Goal: Task Accomplishment & Management: Manage account settings

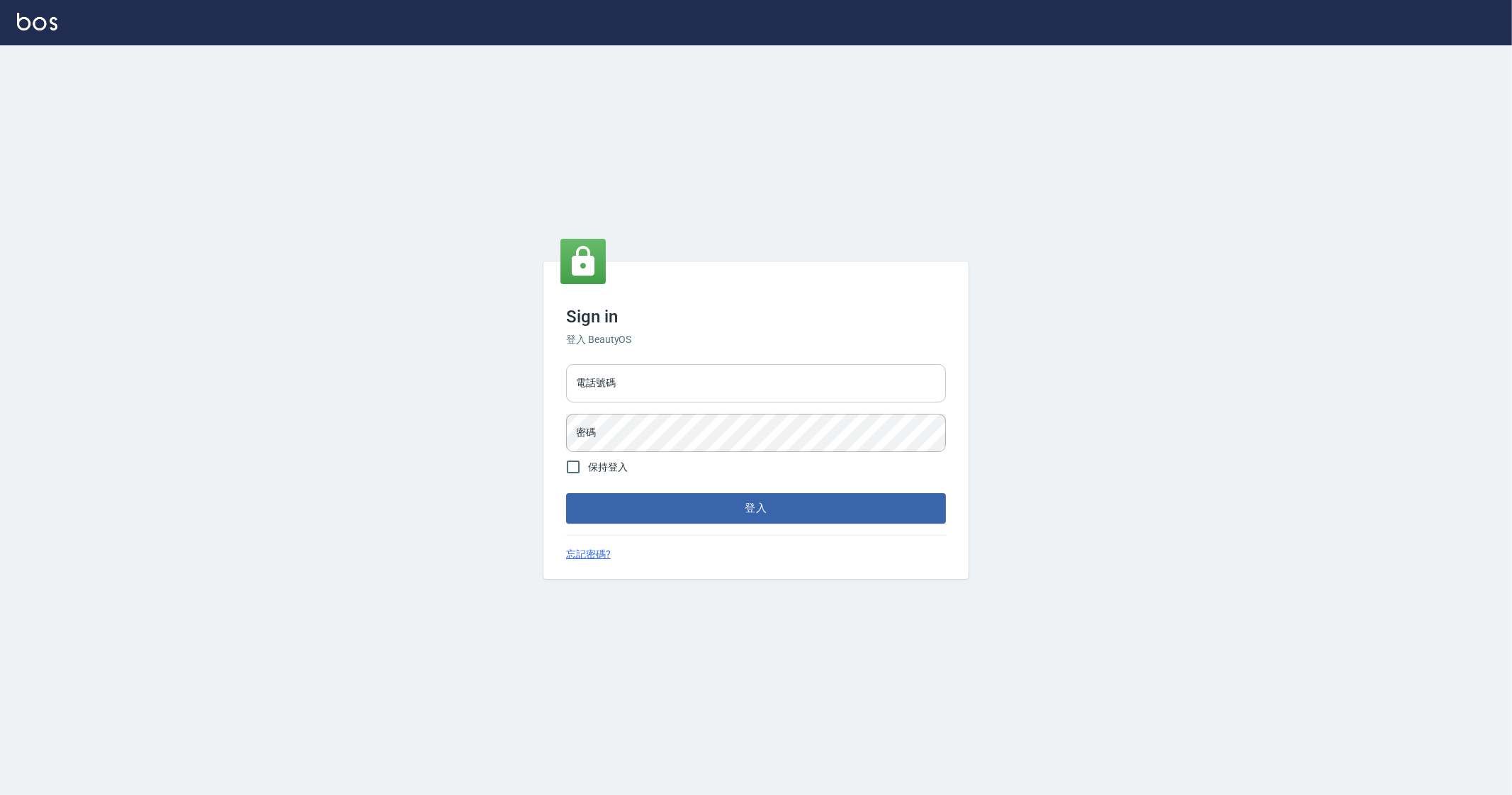
click at [703, 384] on input "電話號碼" at bounding box center [756, 383] width 380 height 38
type input "0912345"
click at [566, 493] on button "登入" at bounding box center [756, 507] width 380 height 30
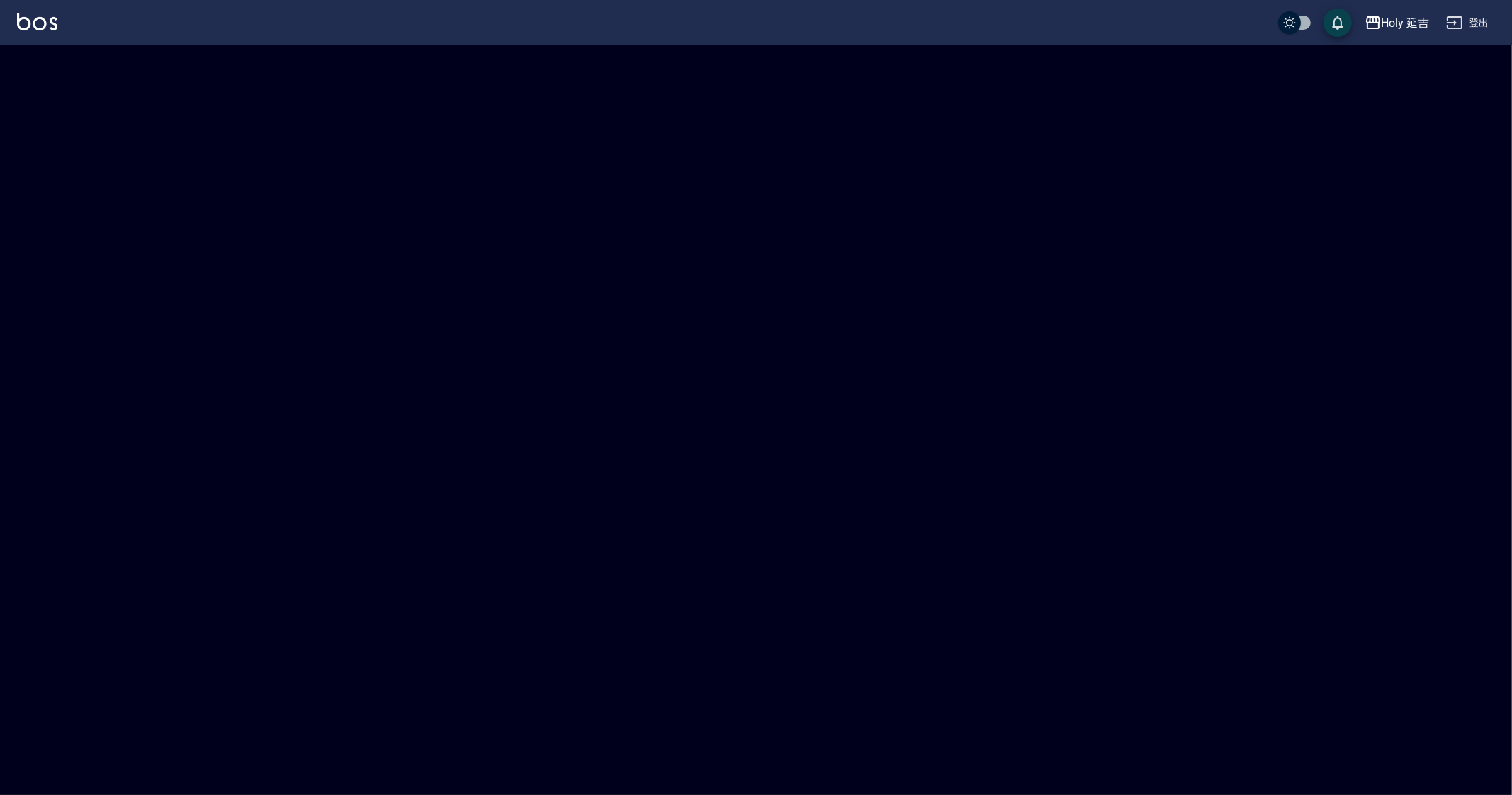
checkbox input "true"
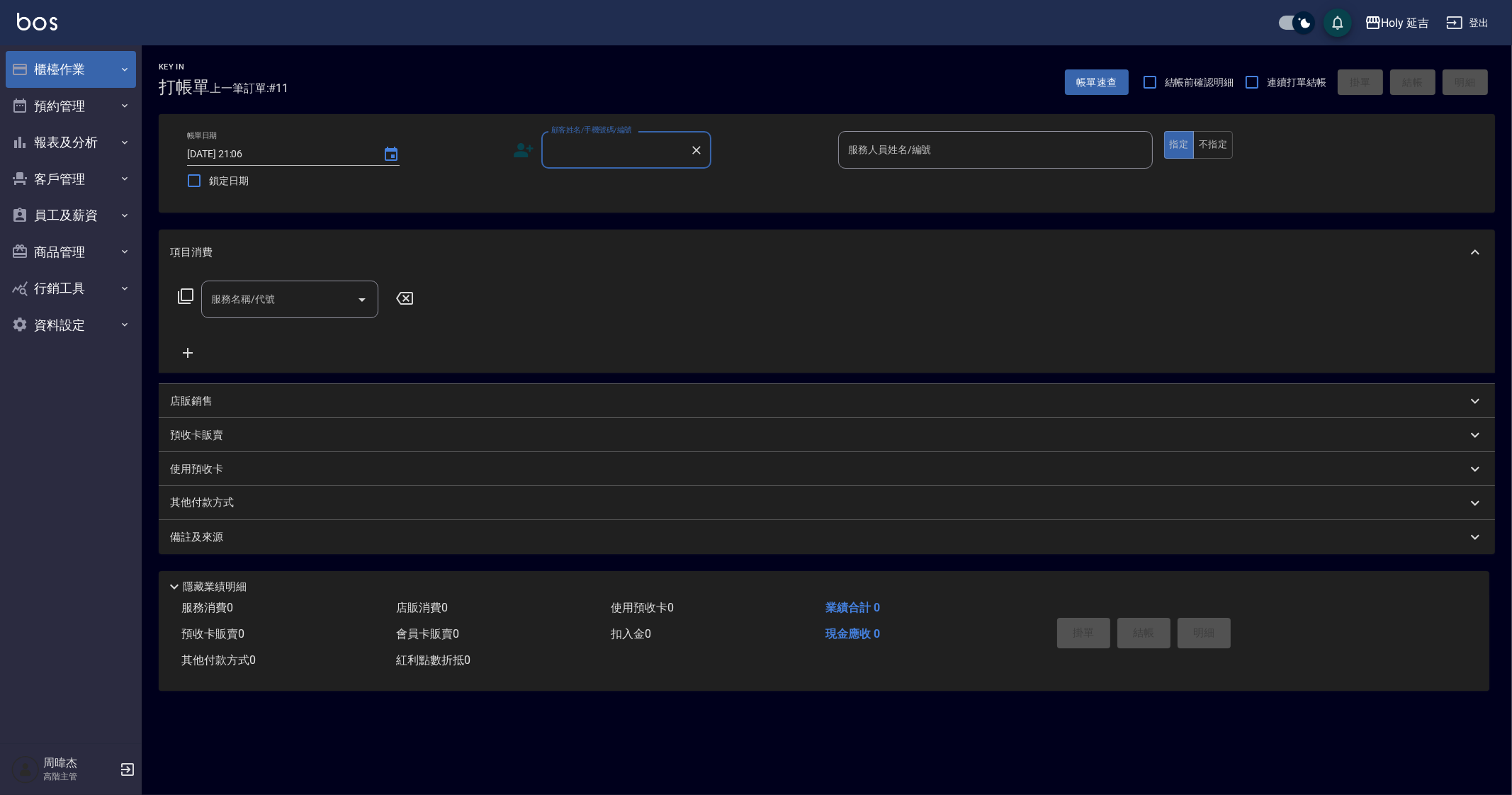
click at [32, 69] on button "櫃檯作業" at bounding box center [70, 69] width 131 height 37
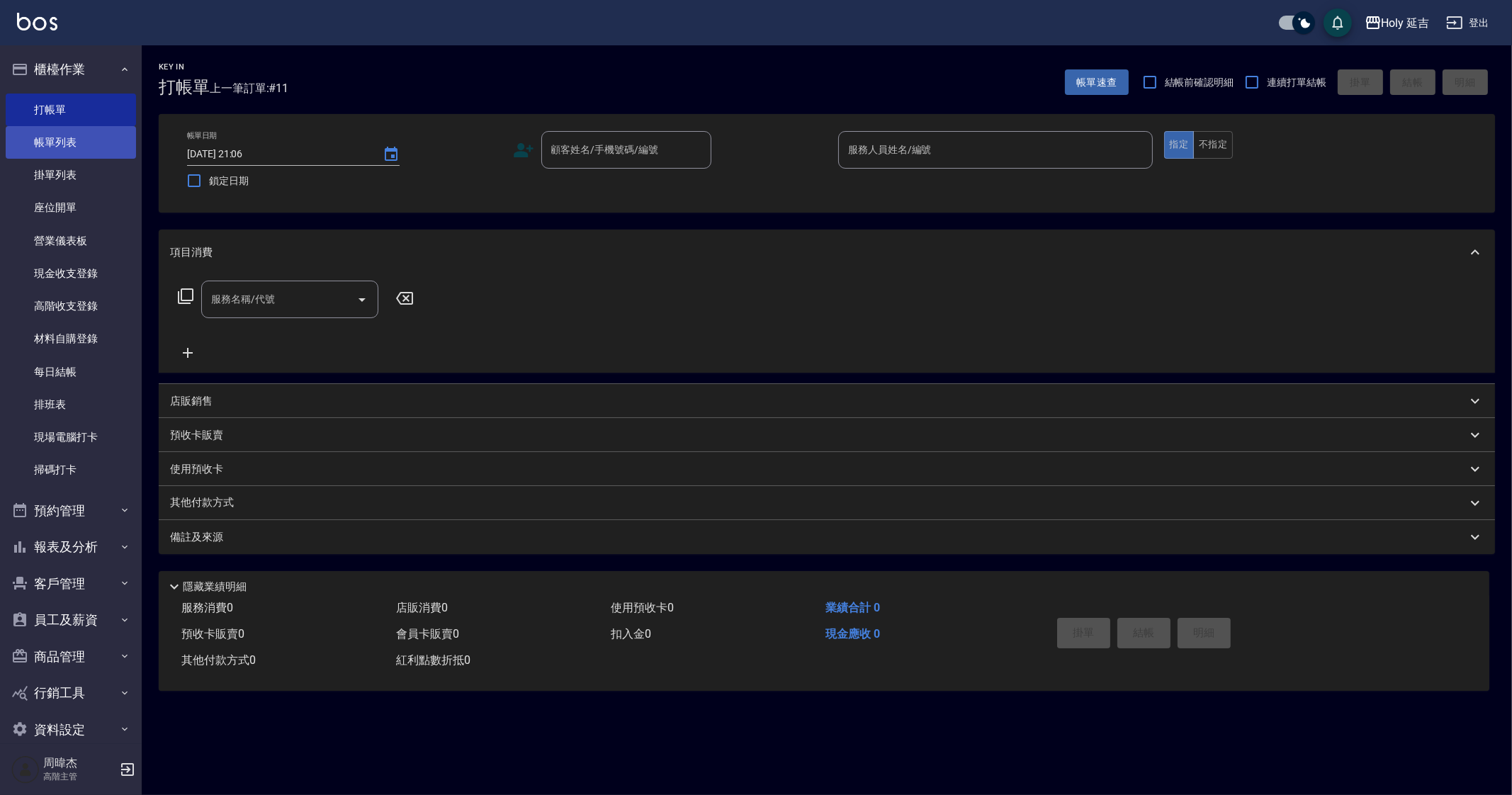
click at [96, 155] on link "帳單列表" at bounding box center [70, 142] width 131 height 32
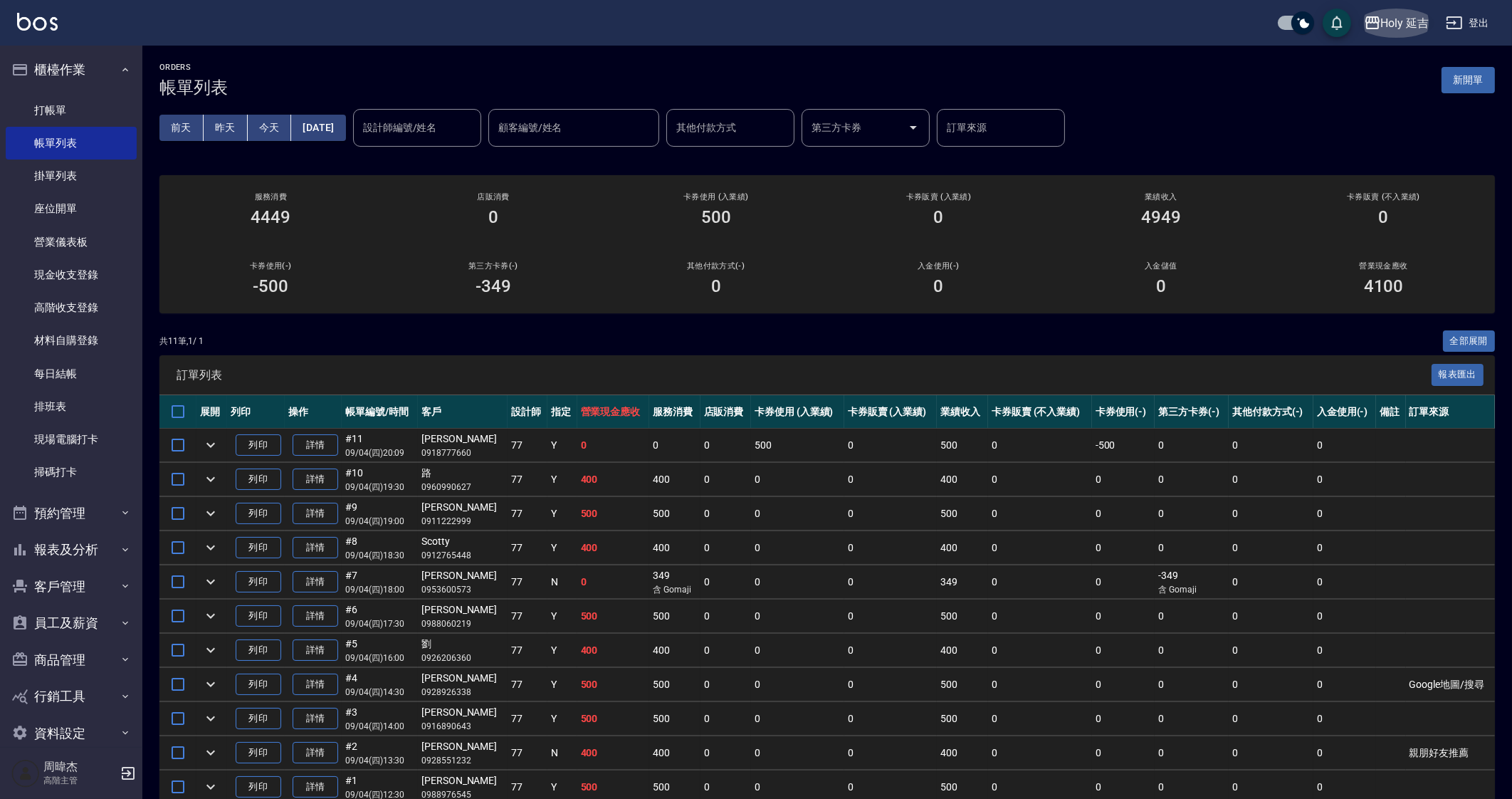
click at [1398, 35] on button "Holy 延吉" at bounding box center [1396, 23] width 77 height 29
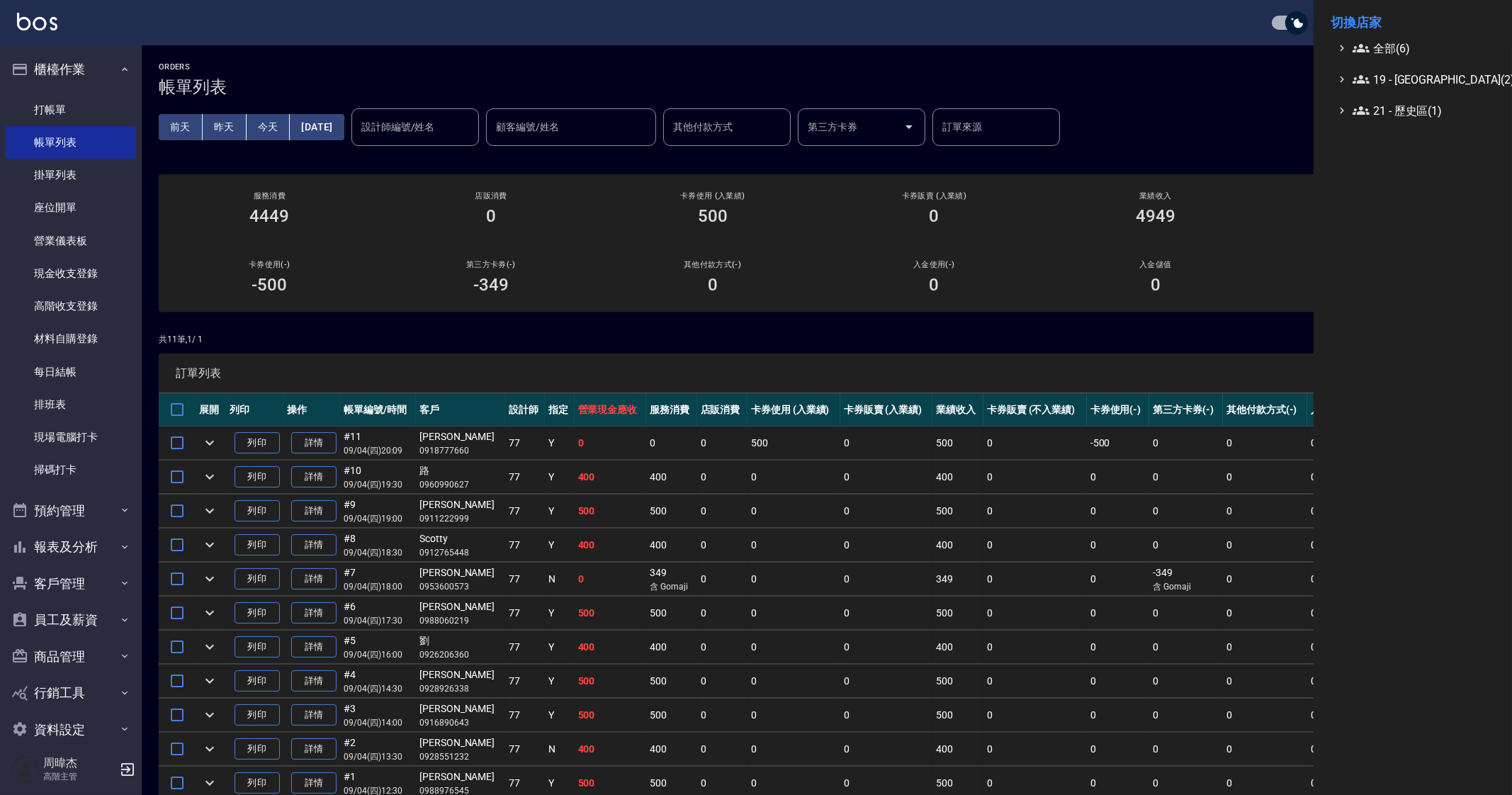
click at [1395, 38] on li "切換店家" at bounding box center [1413, 23] width 164 height 34
click at [1394, 48] on span "全部(6)" at bounding box center [1421, 48] width 137 height 17
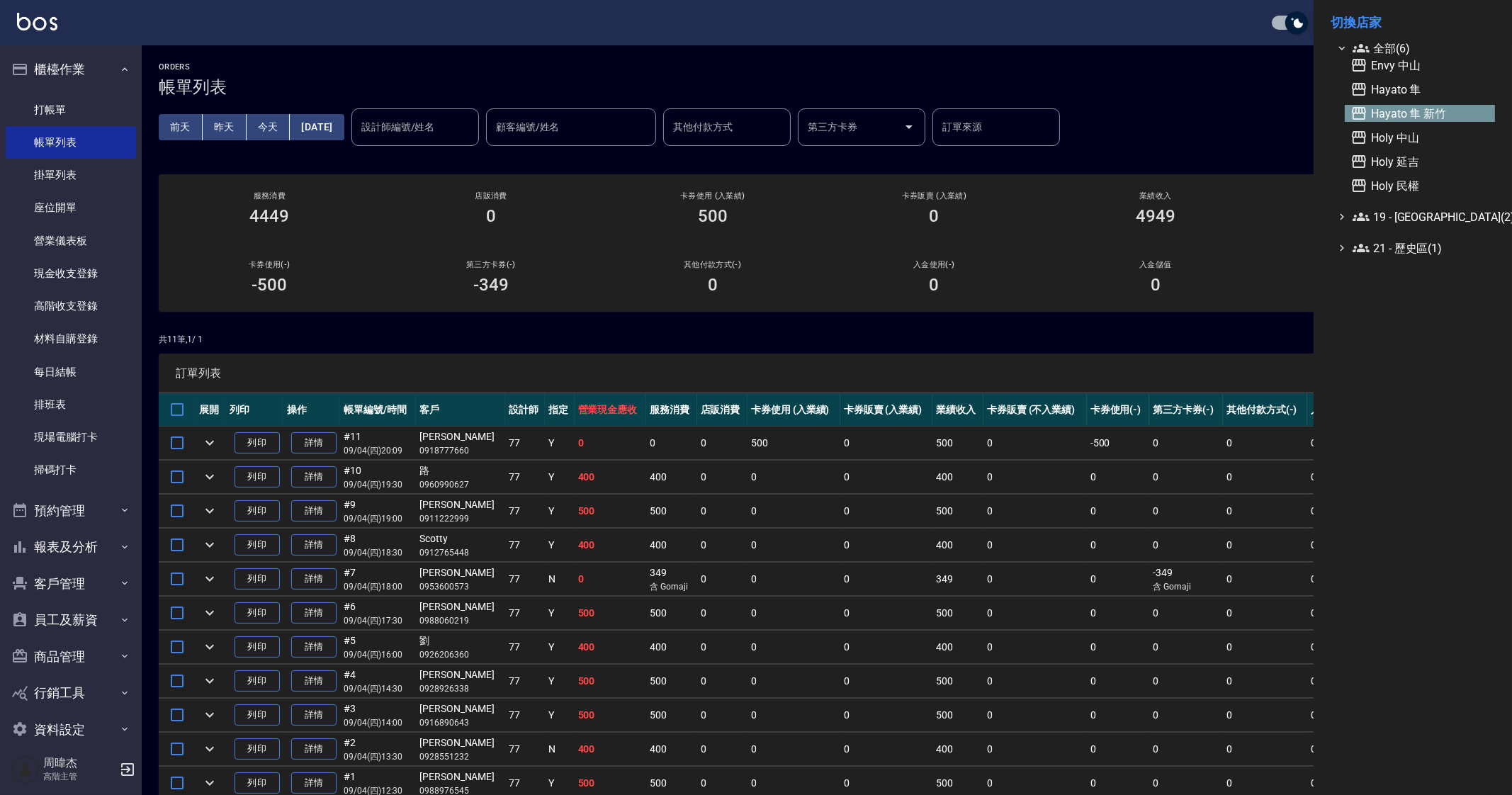
click at [1423, 114] on span "Hayato 隼 新竹" at bounding box center [1420, 113] width 139 height 17
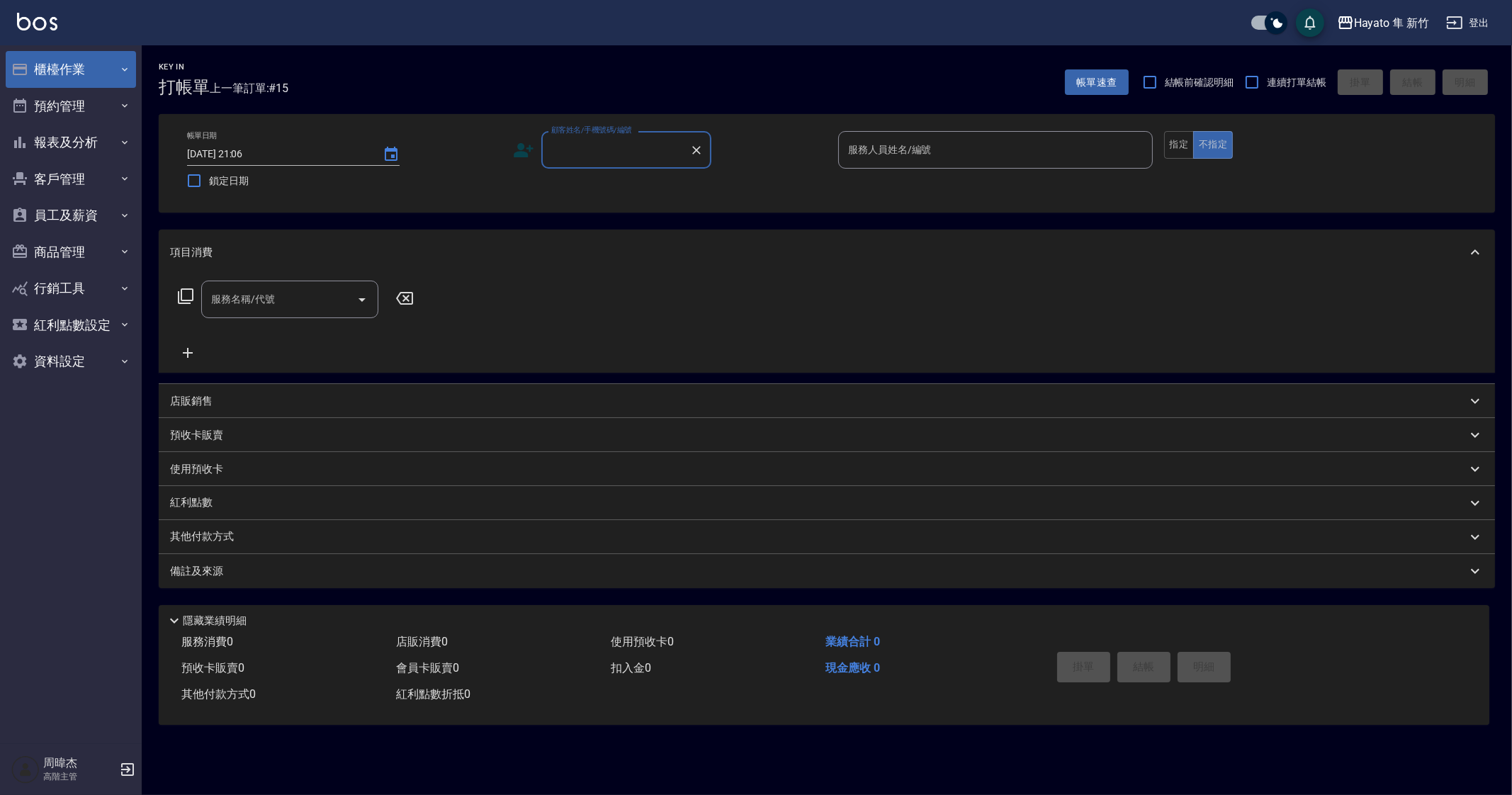
click at [69, 78] on button "櫃檯作業" at bounding box center [70, 69] width 131 height 37
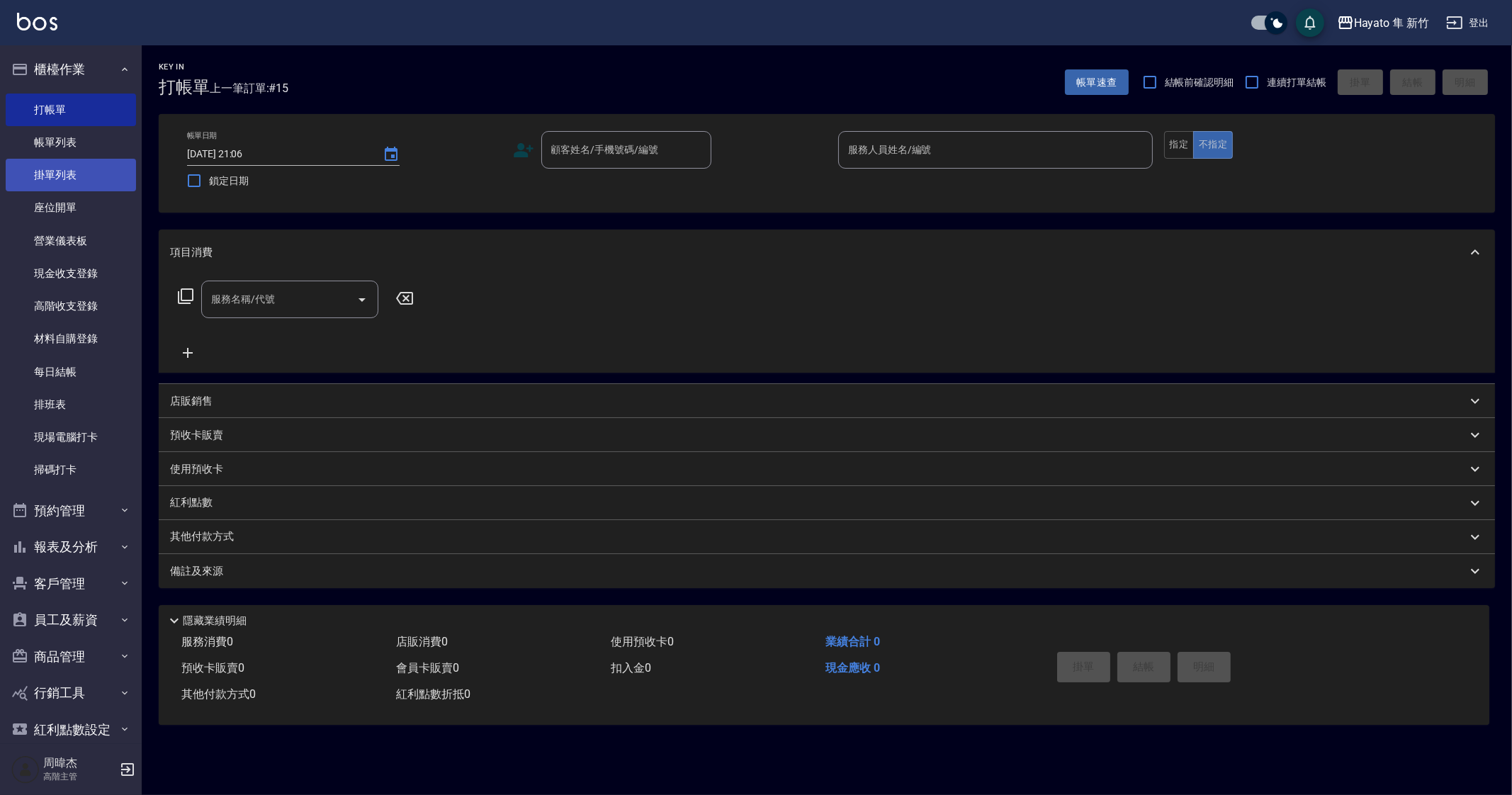
click at [94, 159] on link "掛單列表" at bounding box center [70, 175] width 131 height 32
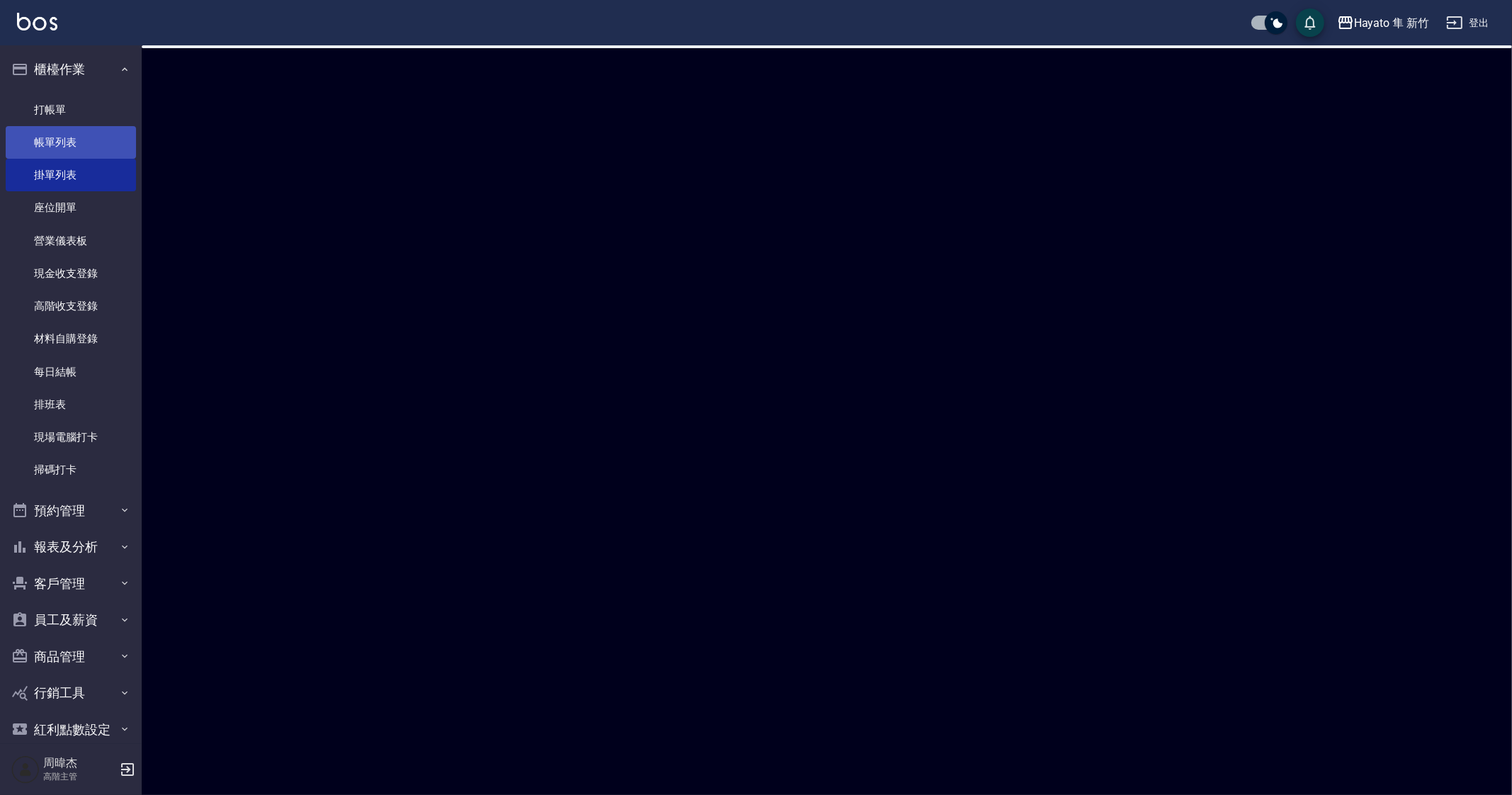
click at [80, 131] on link "帳單列表" at bounding box center [70, 142] width 131 height 32
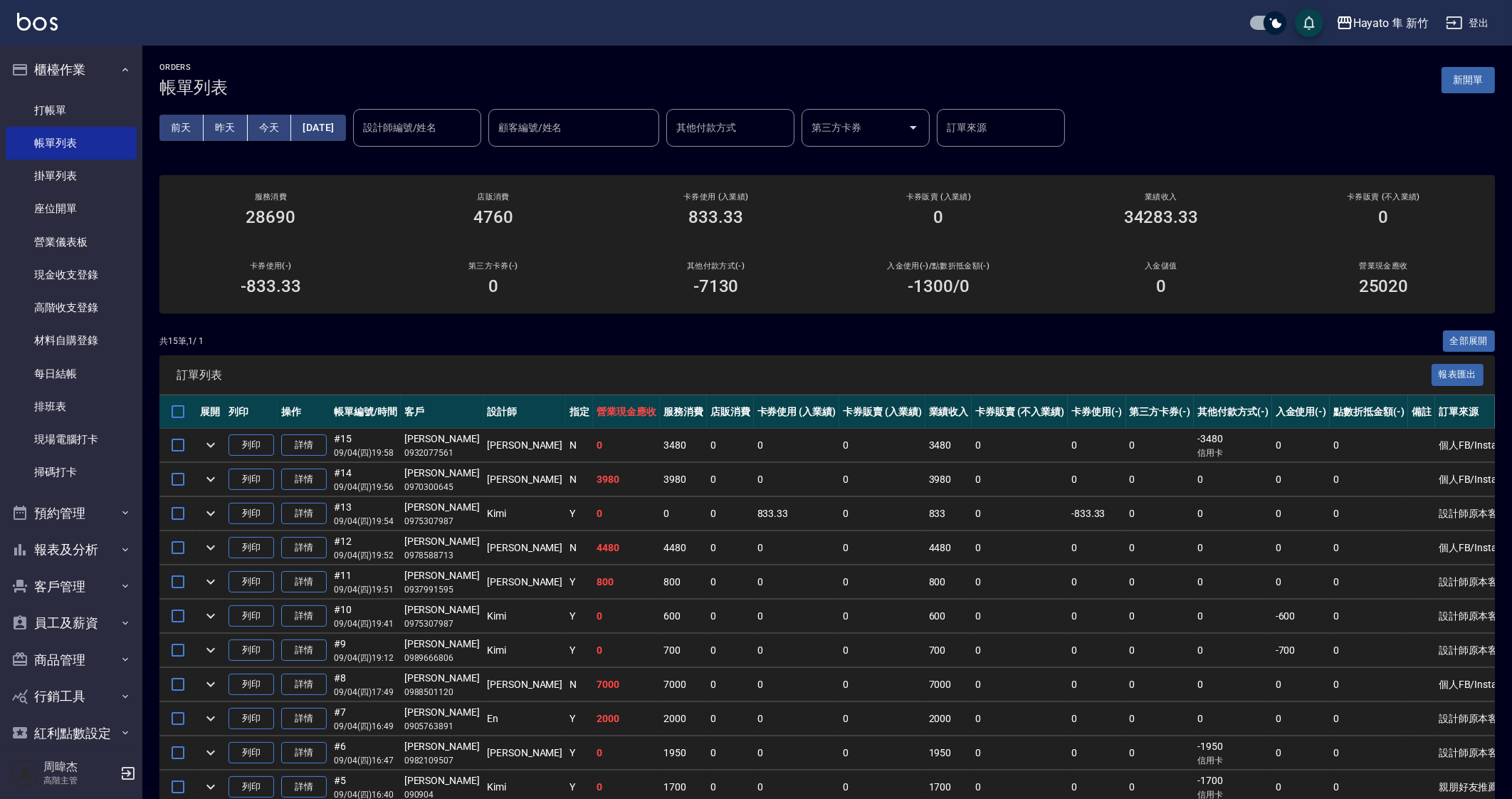
click at [989, 679] on td "0" at bounding box center [1019, 684] width 95 height 34
drag, startPoint x: 989, startPoint y: 679, endPoint x: 1003, endPoint y: 628, distance: 52.9
click at [995, 678] on td "0" at bounding box center [1019, 684] width 95 height 34
click at [1068, 634] on td "0" at bounding box center [1097, 650] width 58 height 34
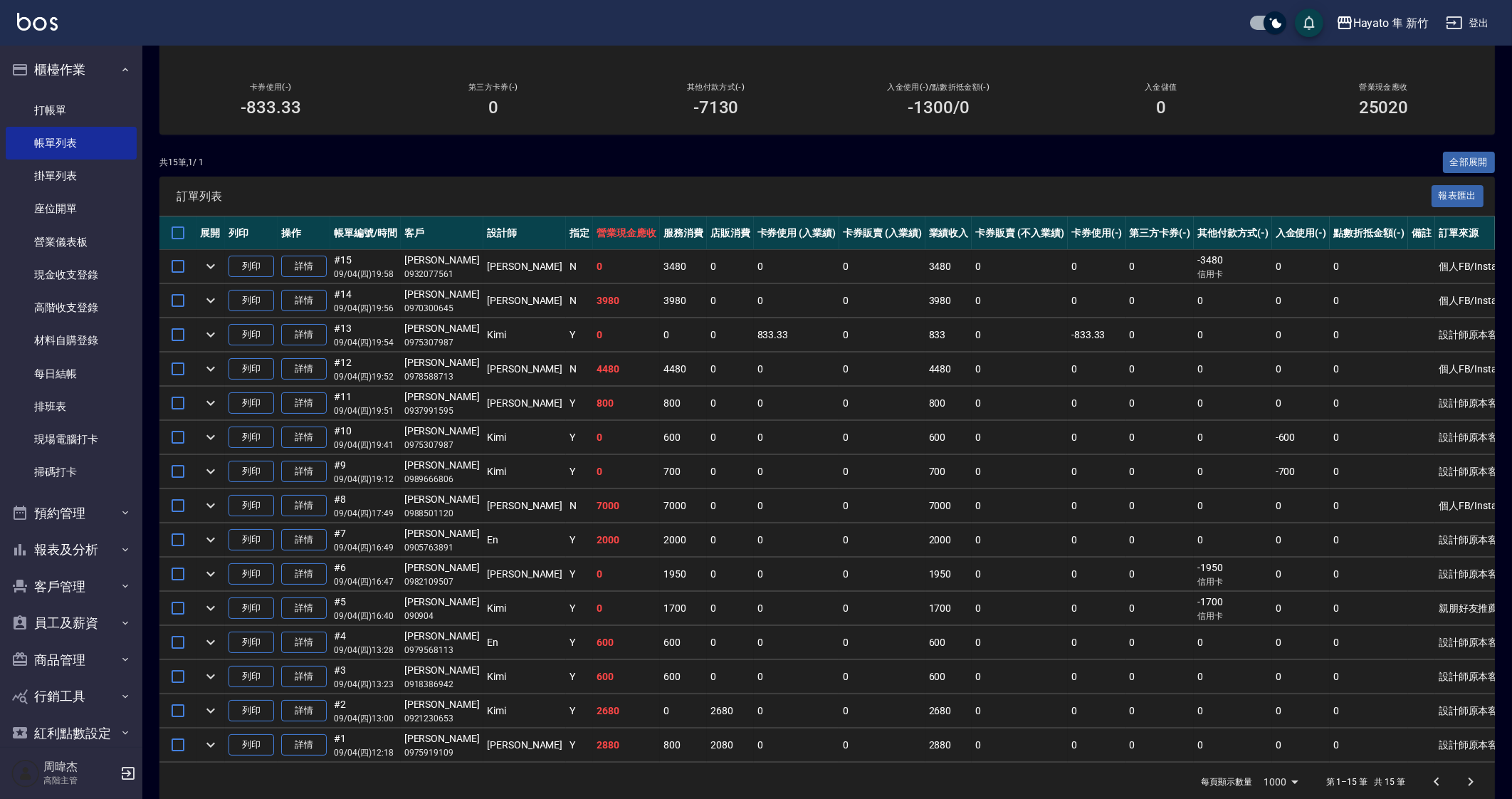
scroll to position [193, 0]
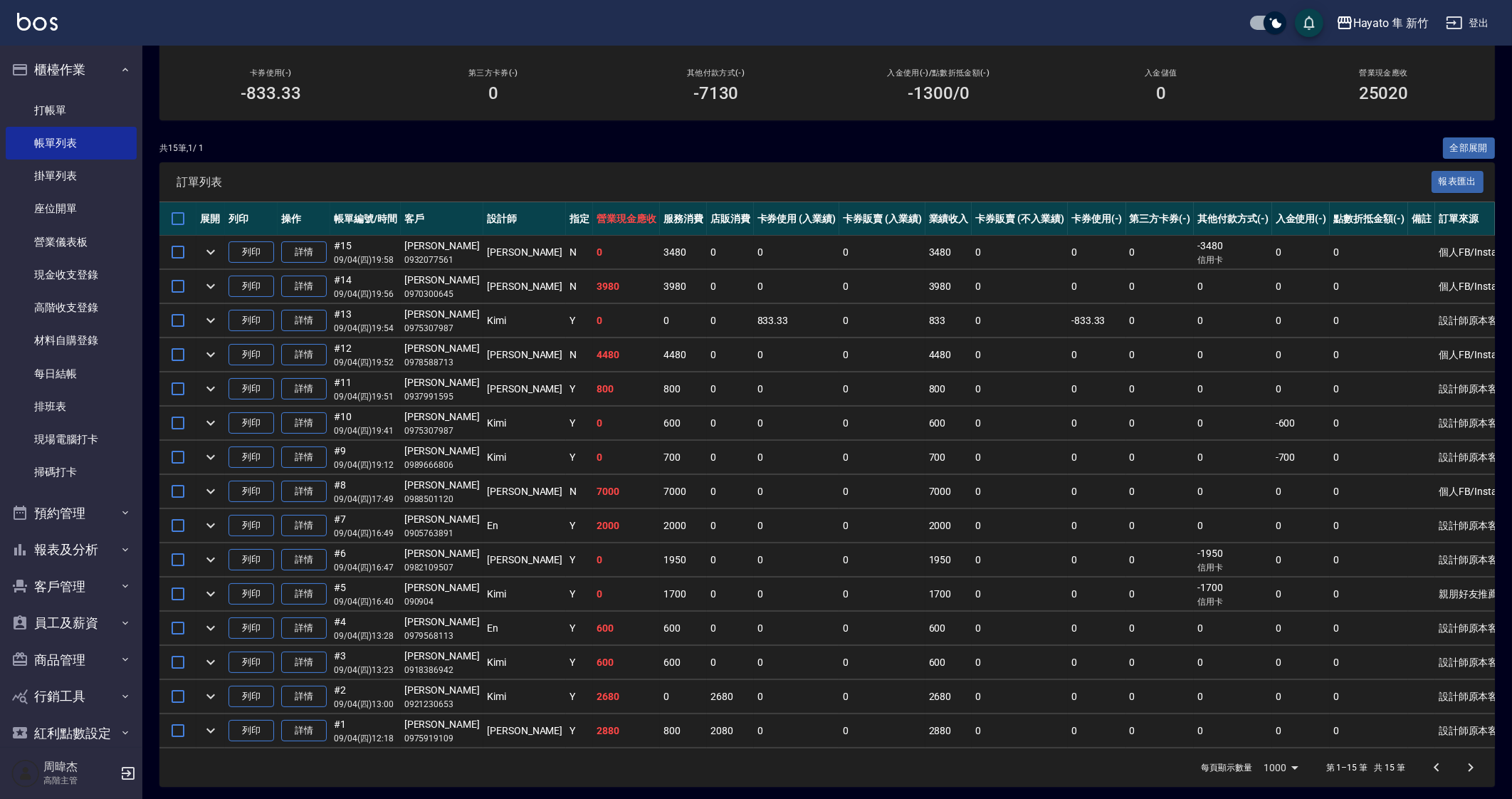
click at [972, 445] on td "0" at bounding box center [1019, 457] width 95 height 34
click at [1194, 309] on td "0" at bounding box center [1233, 321] width 78 height 34
drag, startPoint x: 1044, startPoint y: 524, endPoint x: 915, endPoint y: 482, distance: 135.7
click at [1068, 524] on td "0" at bounding box center [1097, 525] width 58 height 34
click at [89, 77] on button "櫃檯作業" at bounding box center [71, 70] width 131 height 37
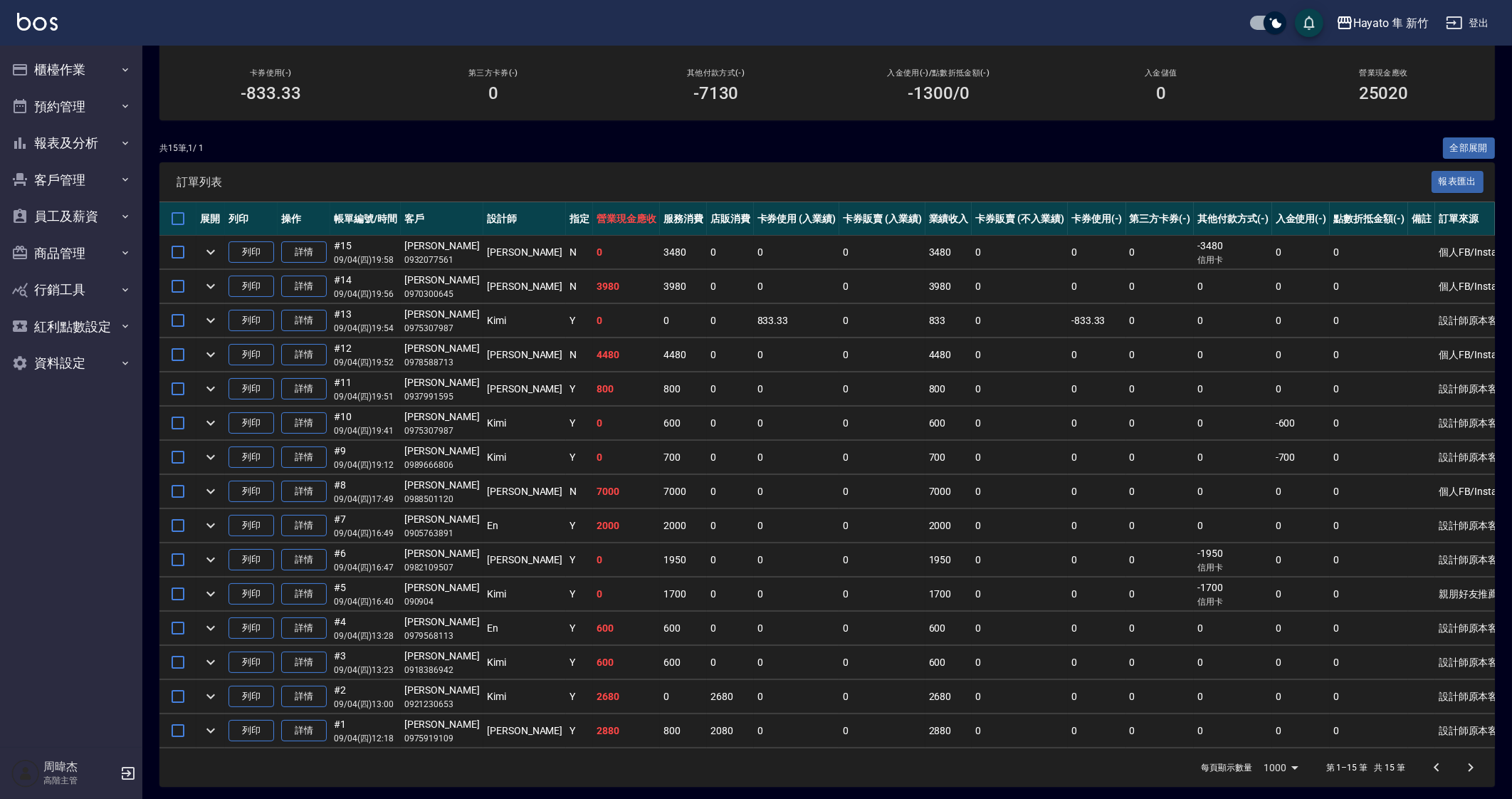
click at [926, 429] on td "600" at bounding box center [949, 423] width 47 height 34
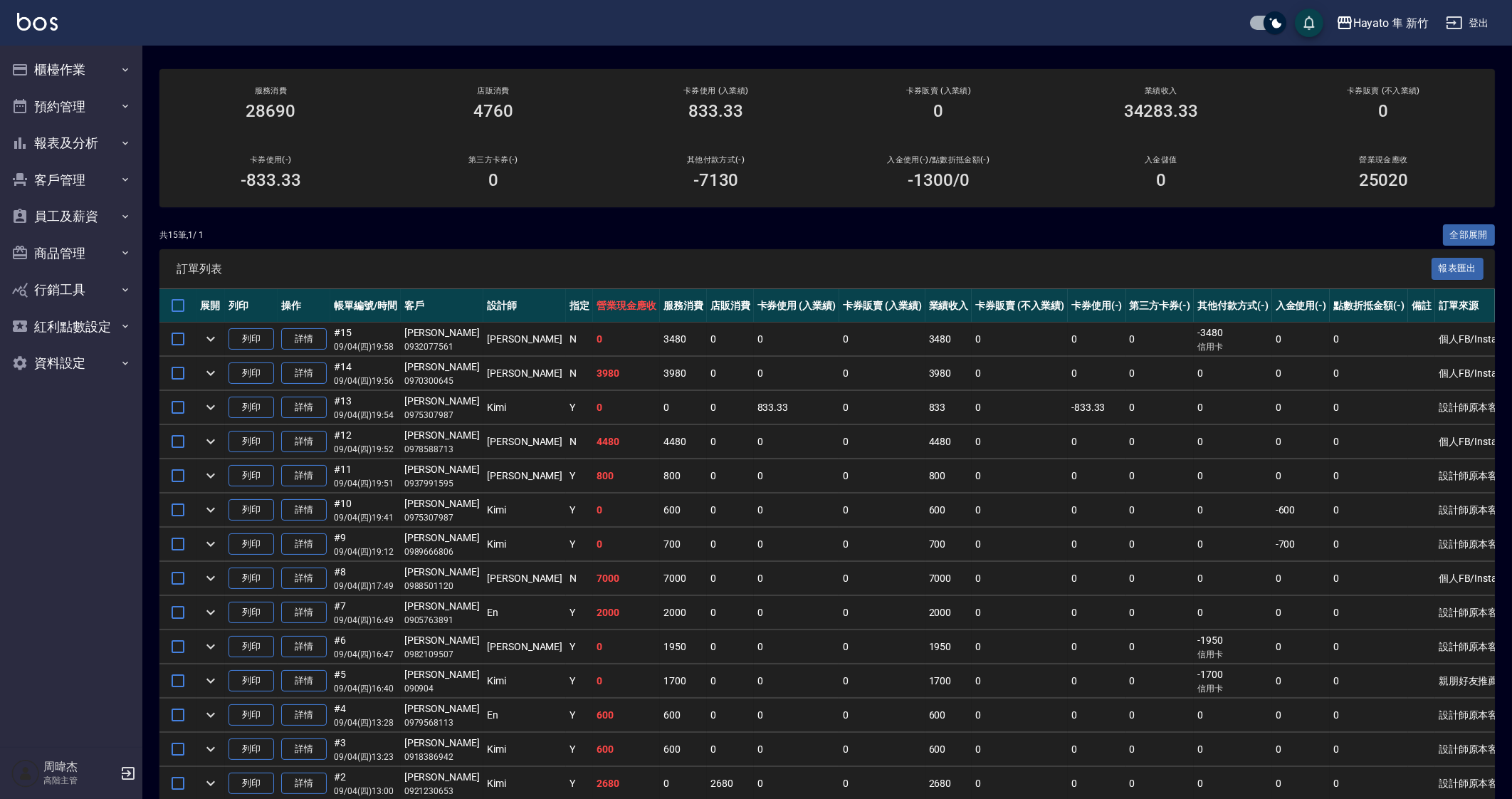
scroll to position [104, 0]
click at [840, 653] on td "0" at bounding box center [882, 649] width 86 height 34
click at [63, 78] on button "櫃檯作業" at bounding box center [71, 70] width 131 height 37
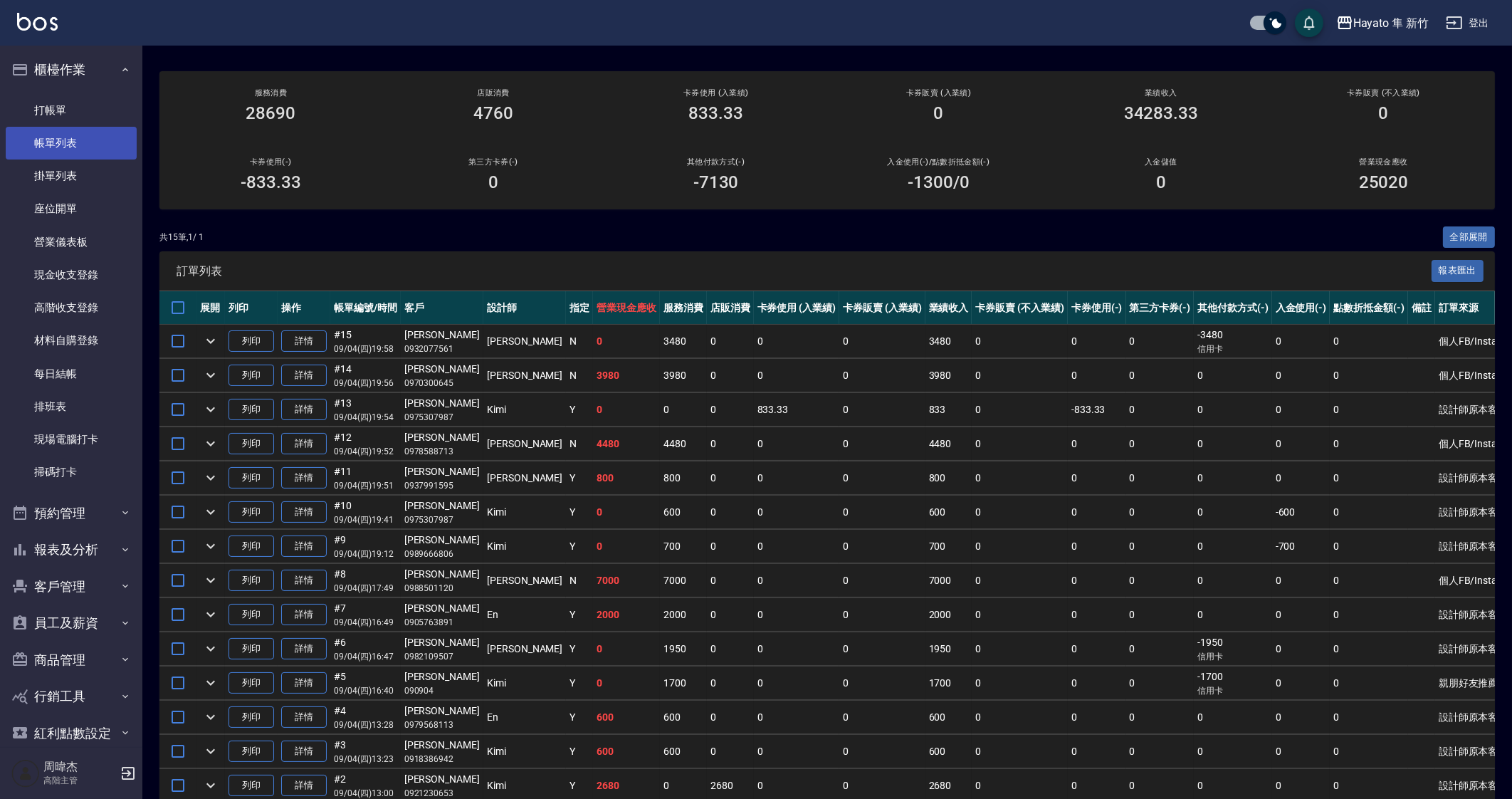
click at [89, 148] on link "帳單列表" at bounding box center [71, 143] width 131 height 33
click at [707, 607] on td "0" at bounding box center [730, 614] width 47 height 34
click at [707, 599] on td "0" at bounding box center [730, 614] width 47 height 34
click at [22, 115] on link "打帳單" at bounding box center [71, 111] width 131 height 33
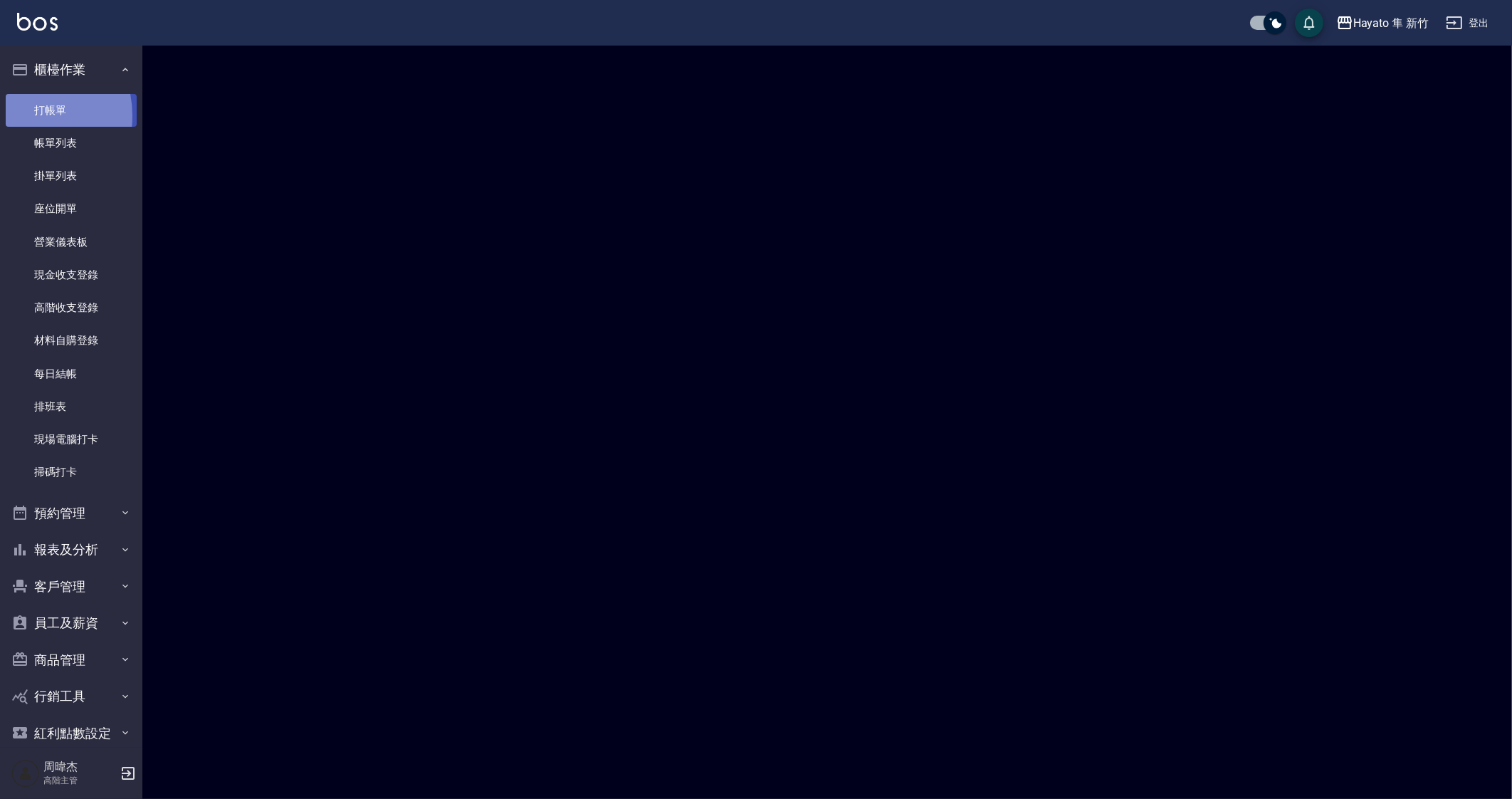
click at [22, 115] on link "打帳單" at bounding box center [71, 111] width 131 height 33
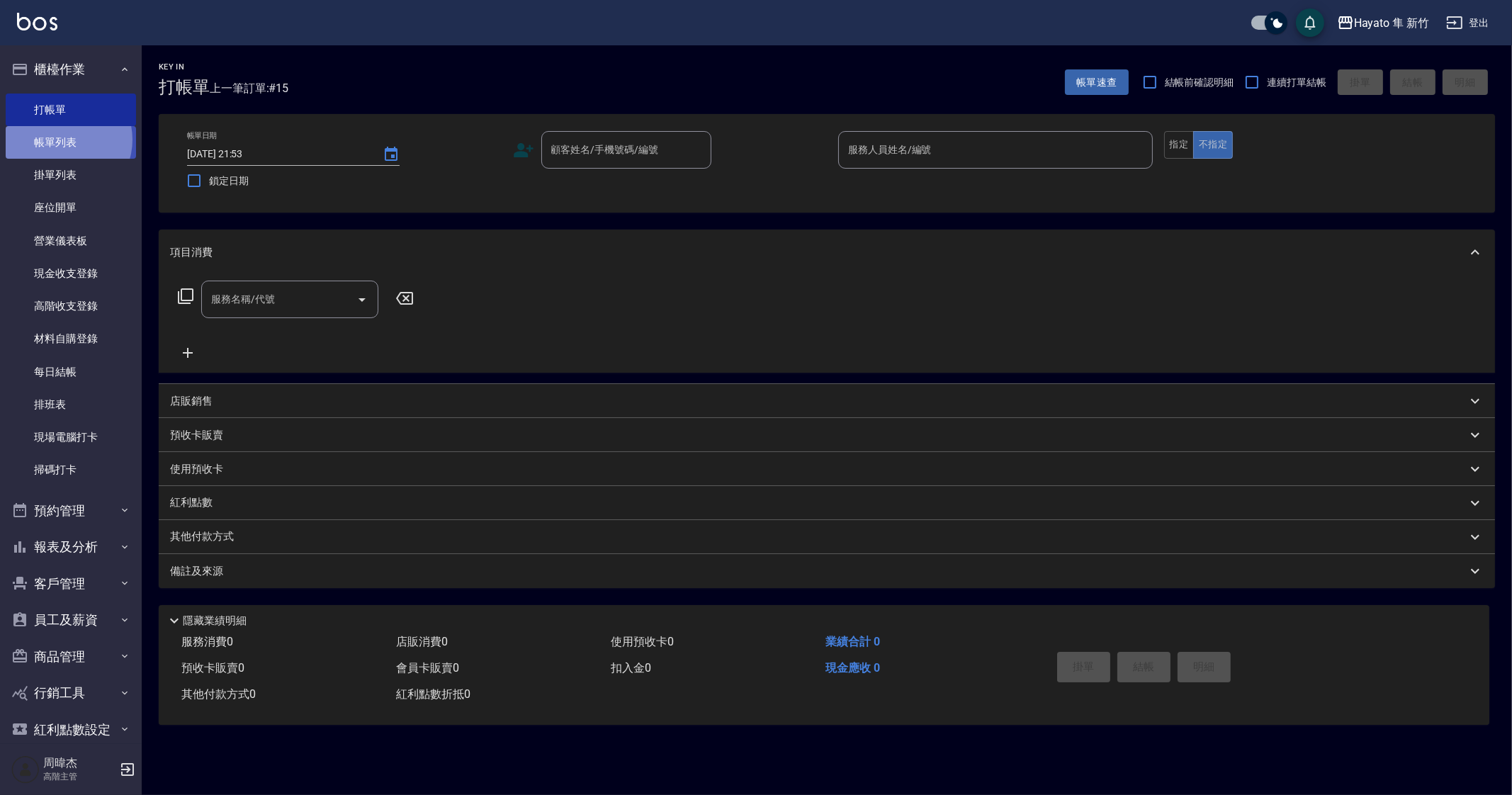
click at [61, 140] on link "帳單列表" at bounding box center [70, 142] width 131 height 32
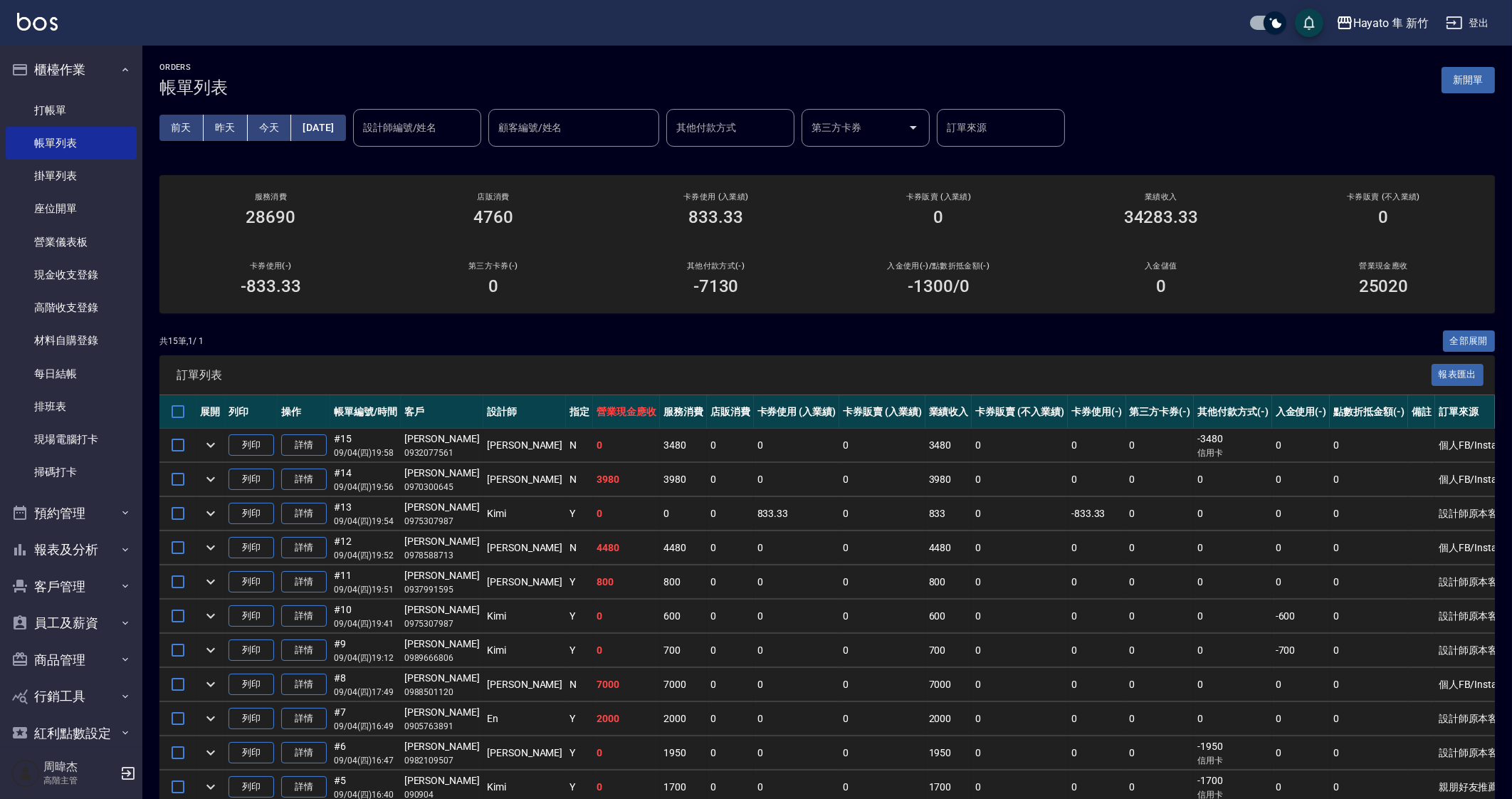
click at [1126, 613] on td "0" at bounding box center [1160, 616] width 68 height 34
click at [980, 674] on td "0" at bounding box center [1019, 684] width 95 height 34
click at [1068, 669] on td "0" at bounding box center [1097, 684] width 58 height 34
click at [1343, 674] on td "0" at bounding box center [1369, 684] width 78 height 34
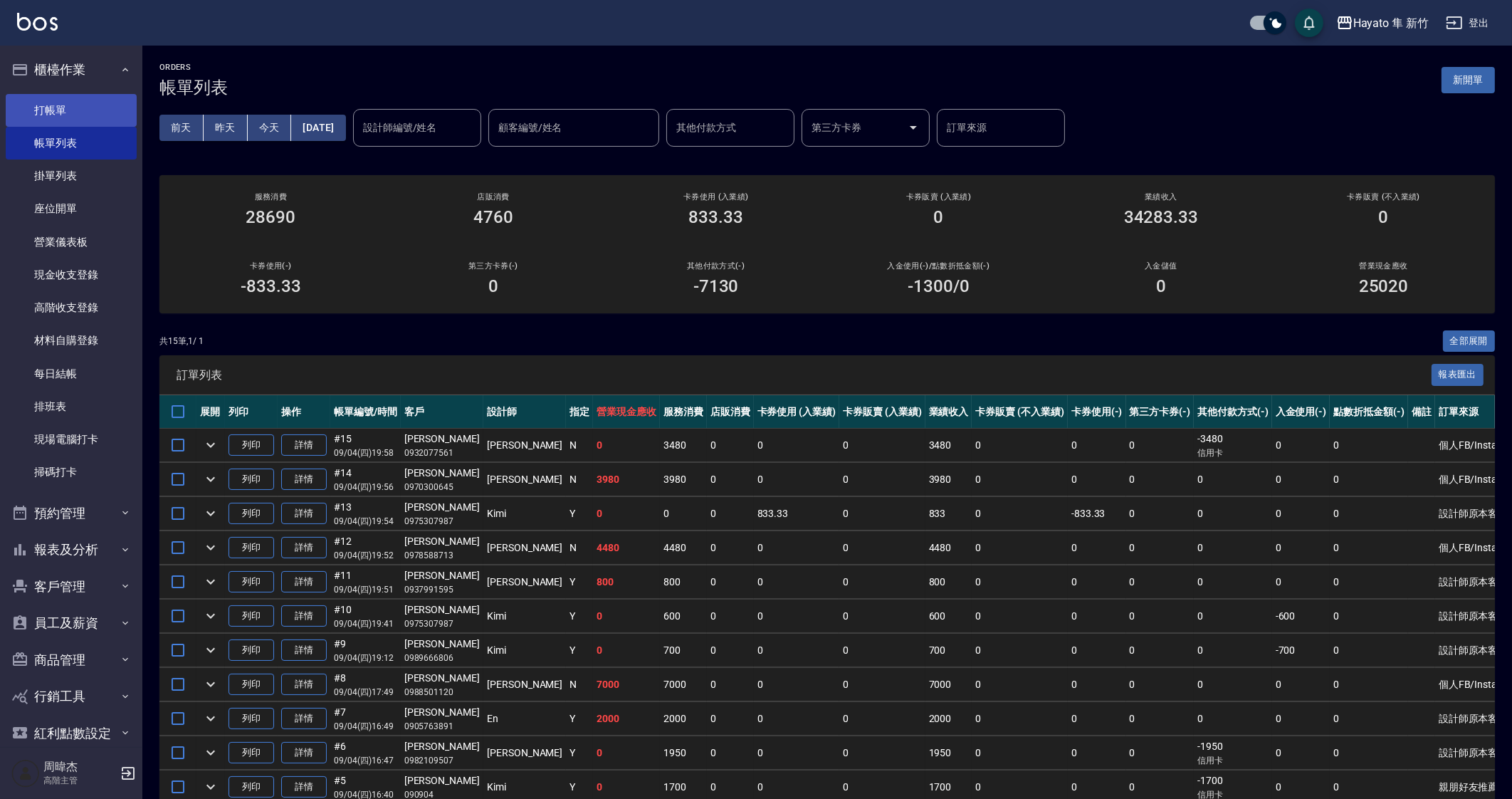
click at [58, 115] on link "打帳單" at bounding box center [71, 111] width 131 height 33
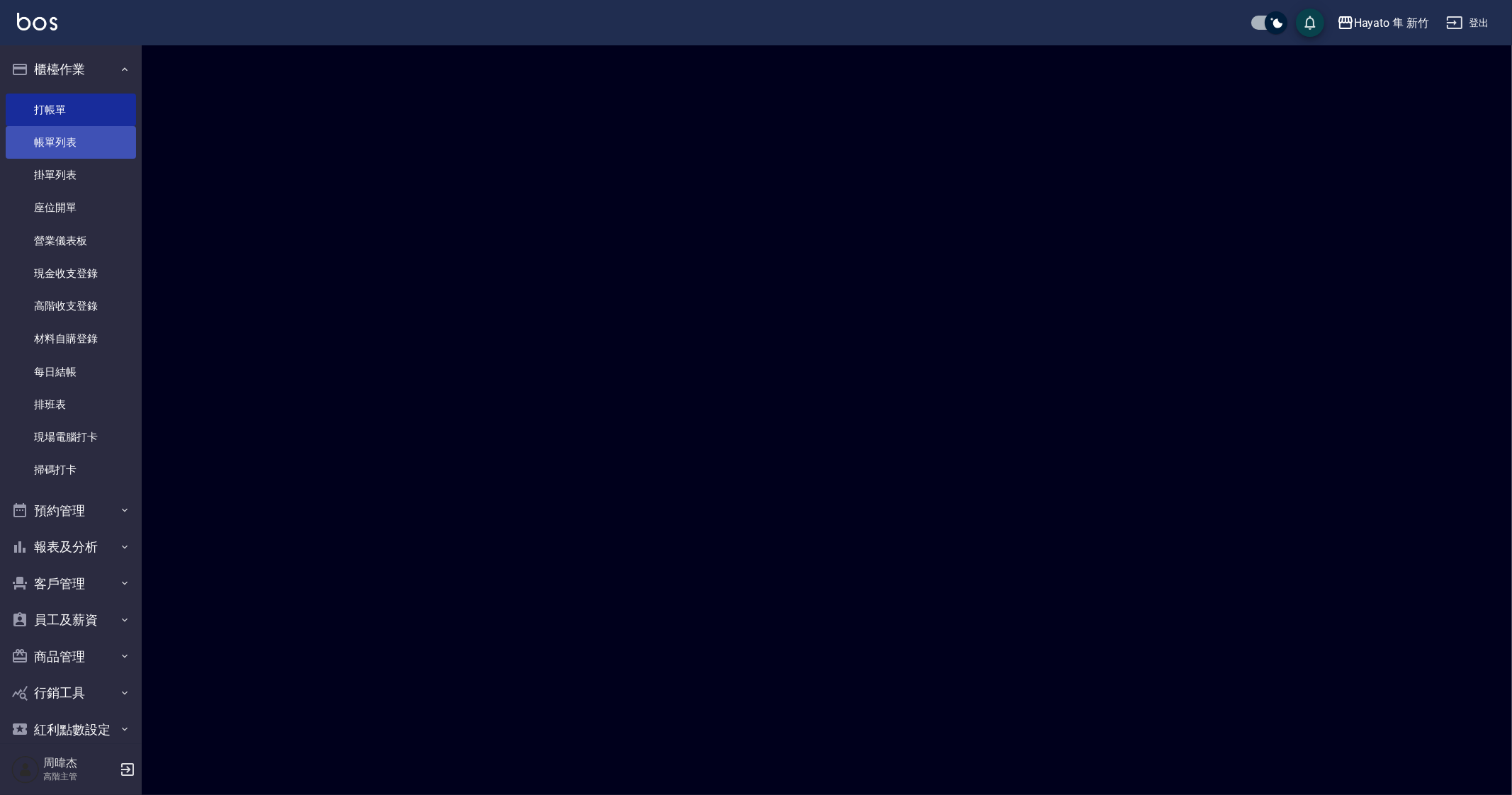
click at [69, 147] on link "帳單列表" at bounding box center [70, 142] width 131 height 32
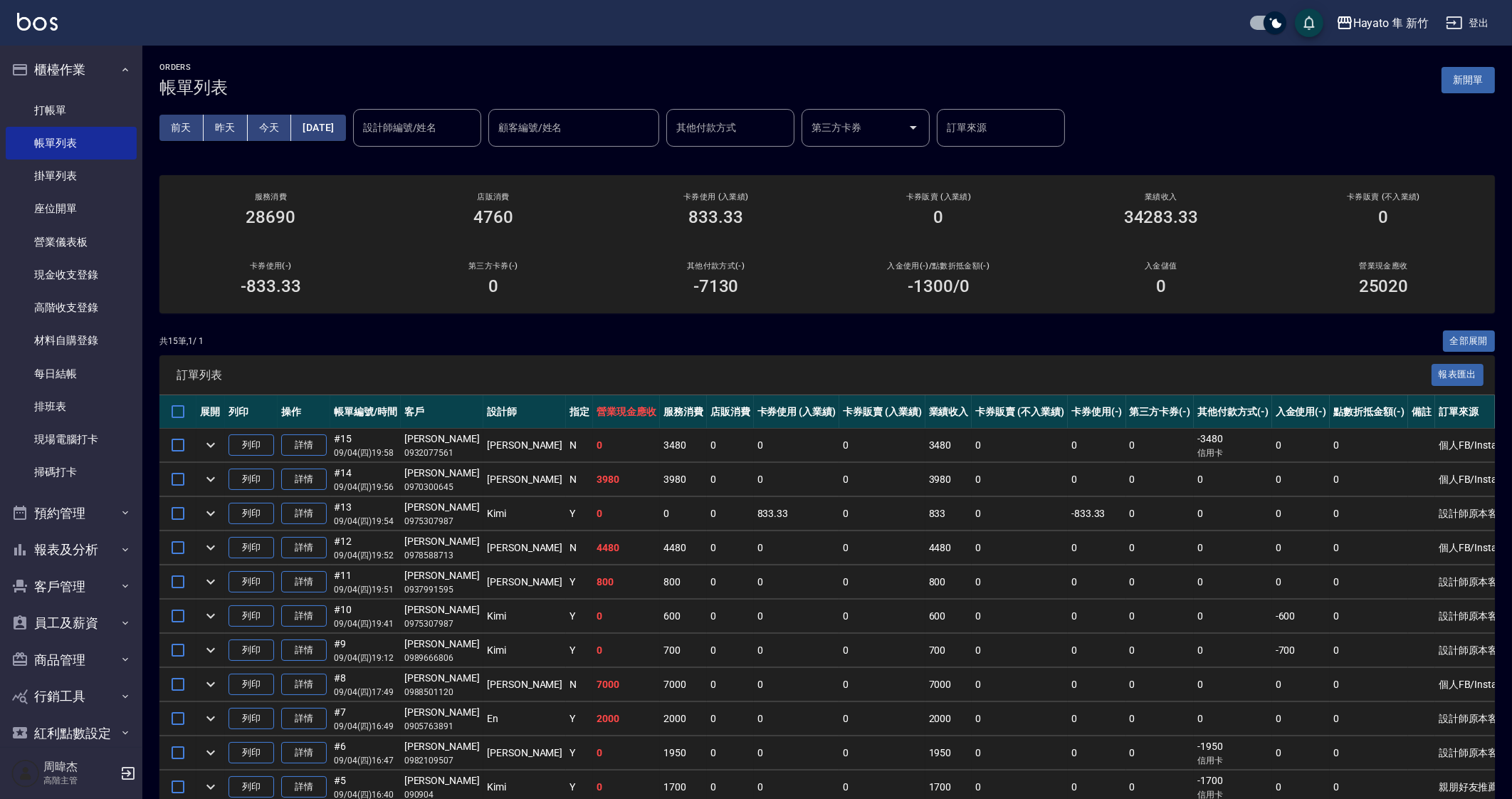
click at [929, 599] on td at bounding box center [916, 599] width 419 height 1
